Goal: Use online tool/utility: Utilize a website feature to perform a specific function

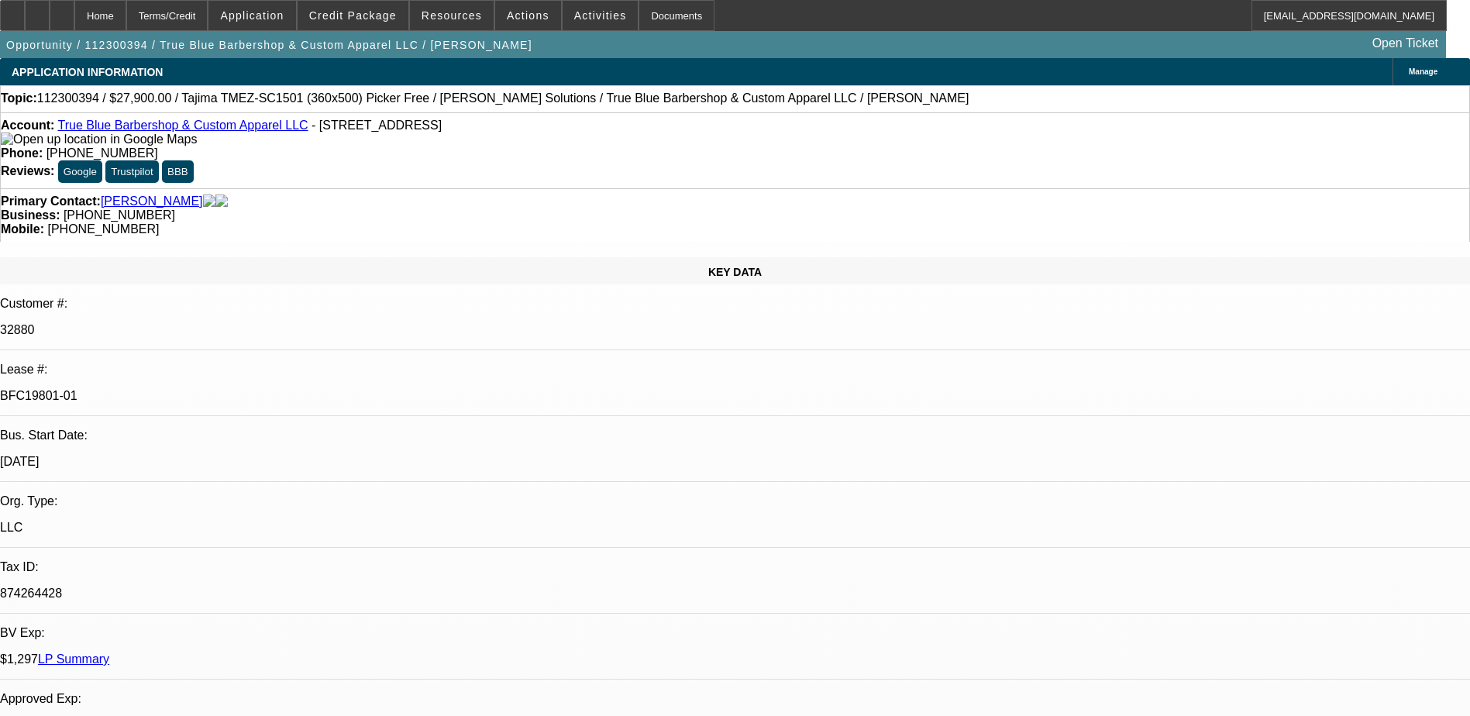
select select "0.1"
select select "2"
select select "0.1"
select select "4"
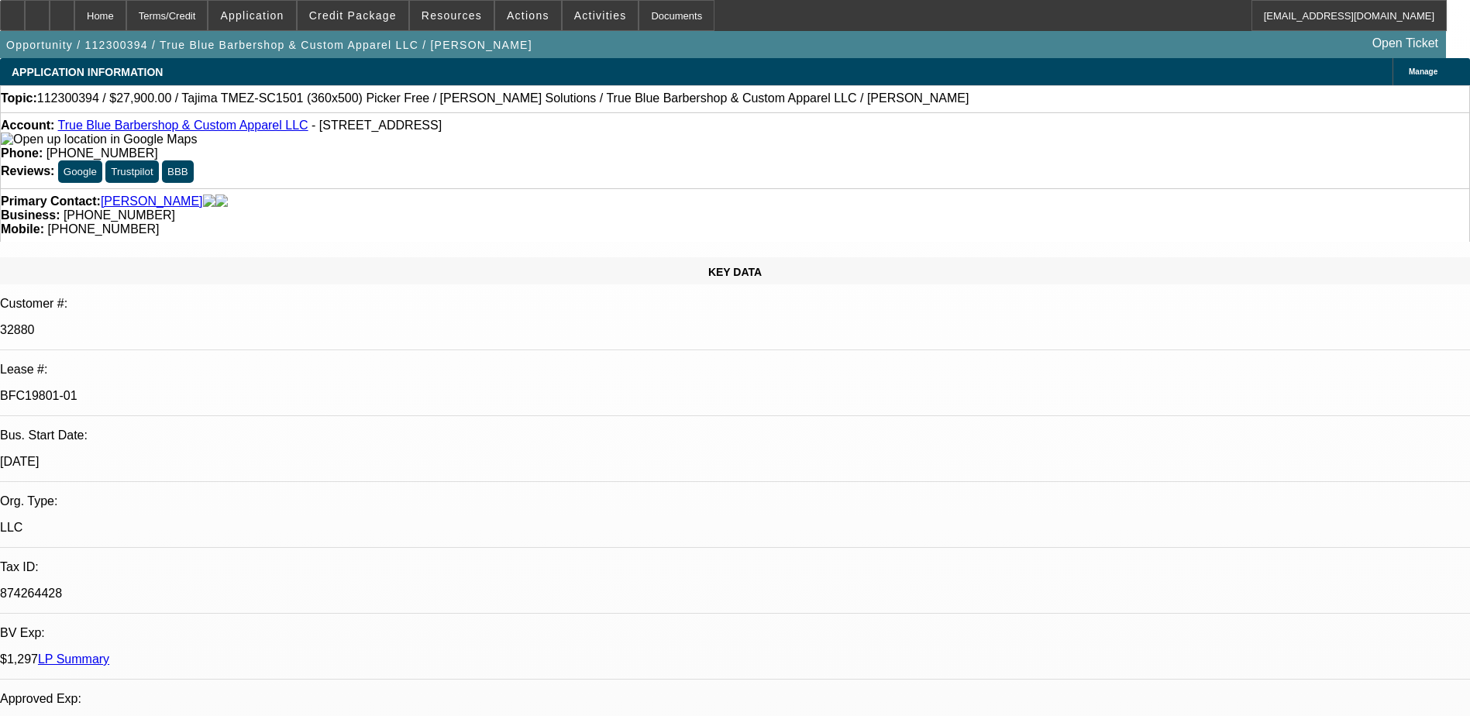
select select "0.1"
select select "2"
select select "0.1"
select select "4"
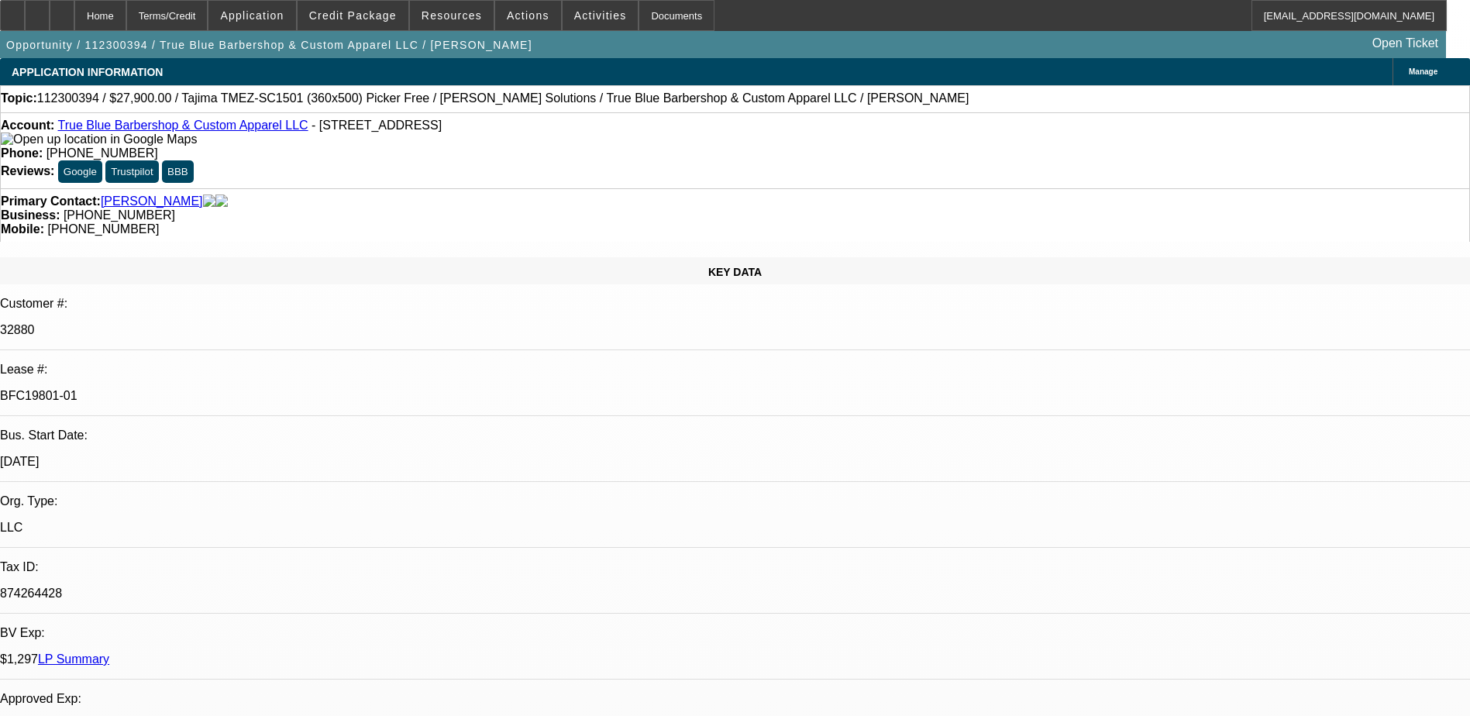
select select "0"
select select "2"
select select "0.1"
select select "4"
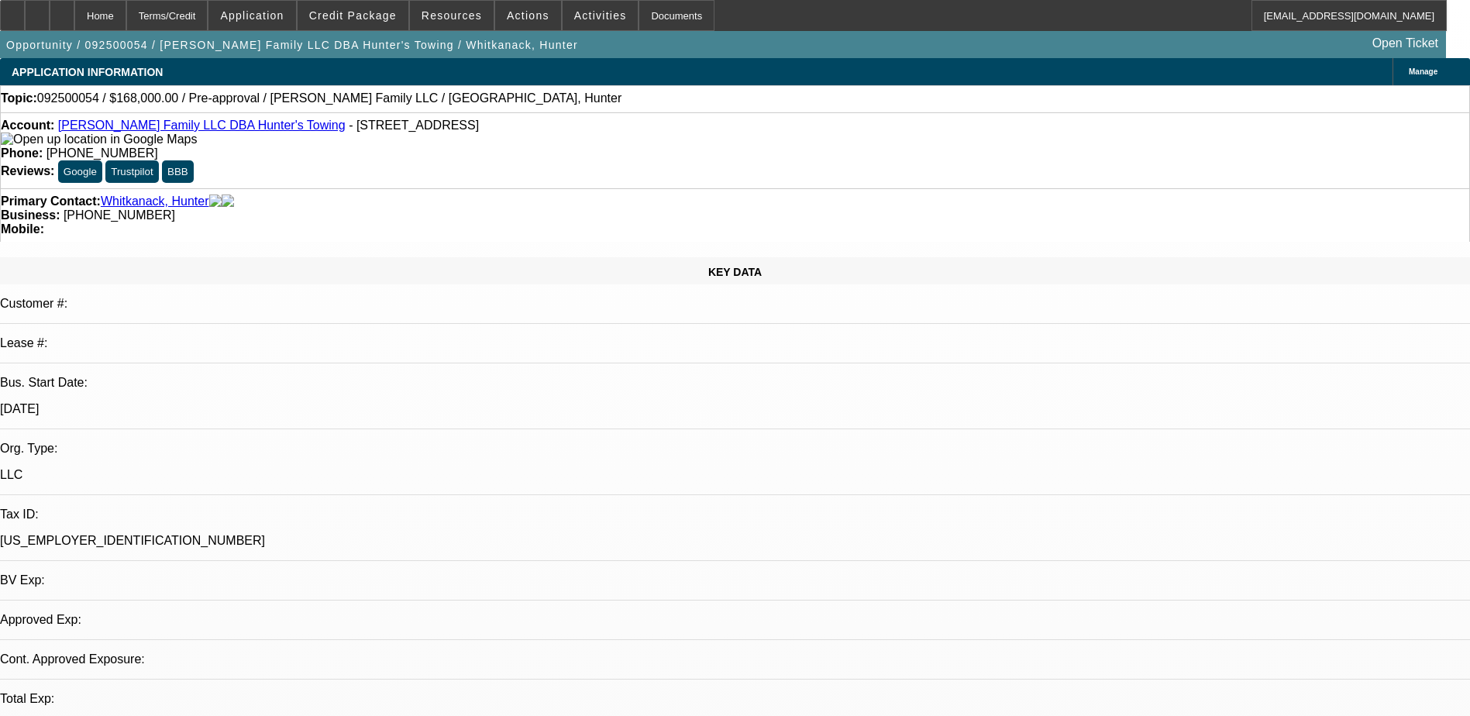
select select "0"
select select "2"
select select "0.1"
select select "1"
select select "2"
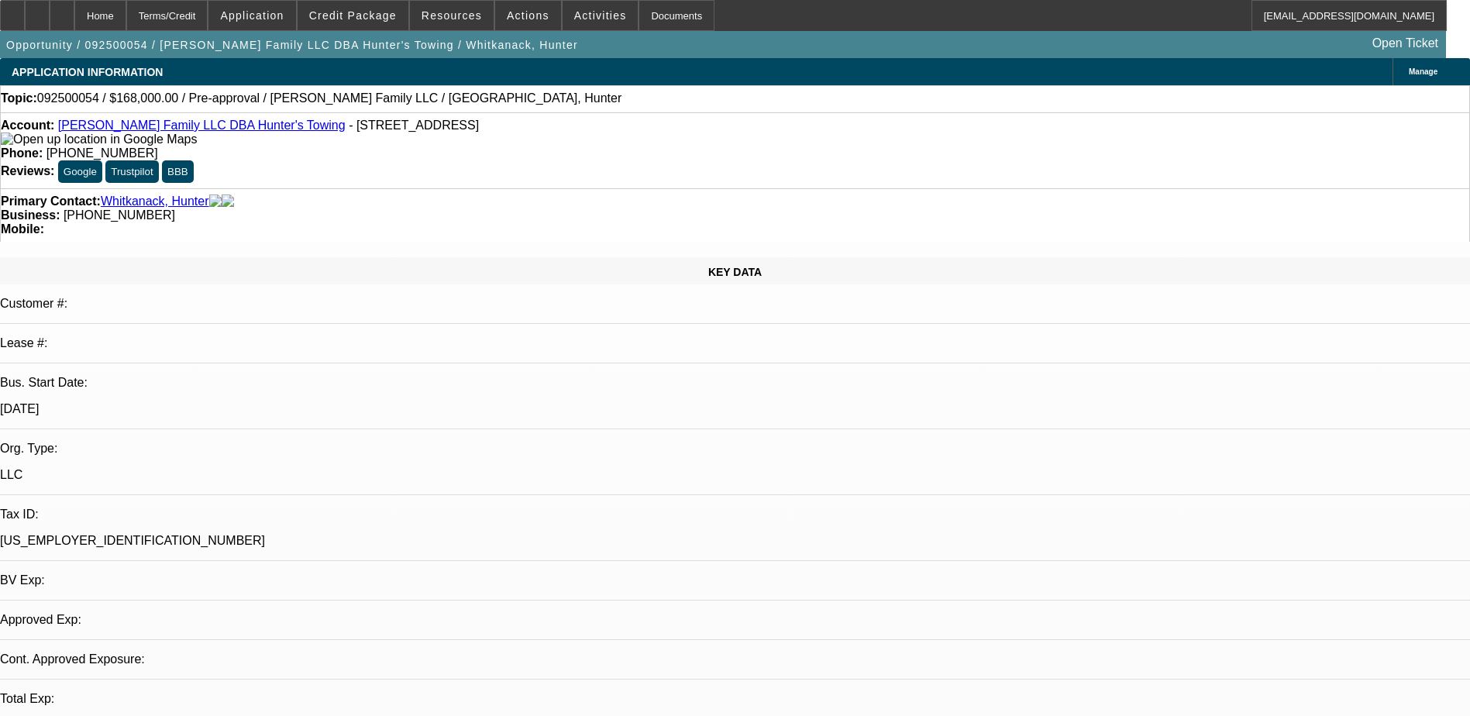
select select "4"
drag, startPoint x: 1189, startPoint y: 435, endPoint x: 1180, endPoint y: 432, distance: 9.8
